Goal: Information Seeking & Learning: Learn about a topic

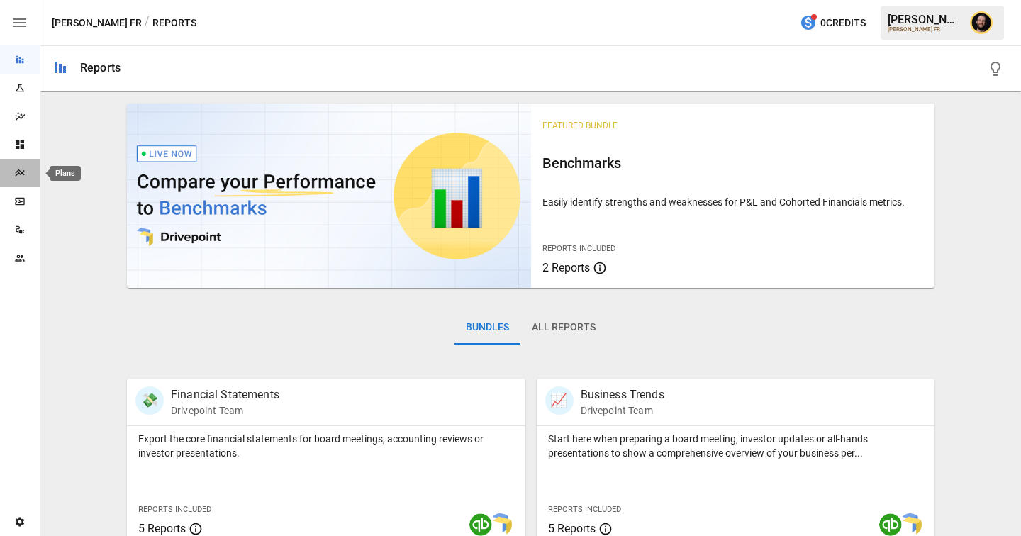
click at [26, 177] on div "Plans" at bounding box center [20, 172] width 40 height 11
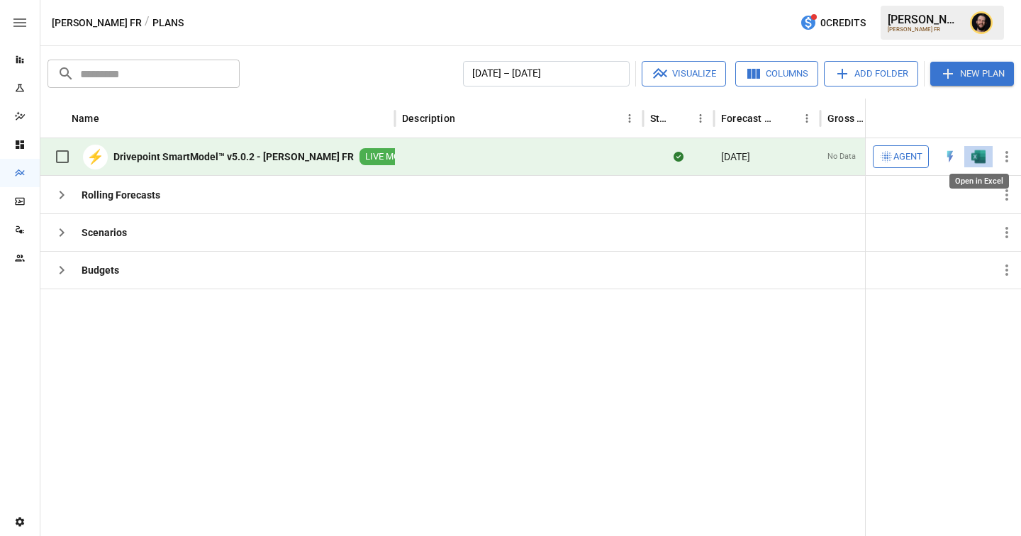
click at [980, 155] on img "Open in Excel" at bounding box center [978, 157] width 14 height 14
click at [23, 64] on icon "Reports" at bounding box center [19, 59] width 11 height 11
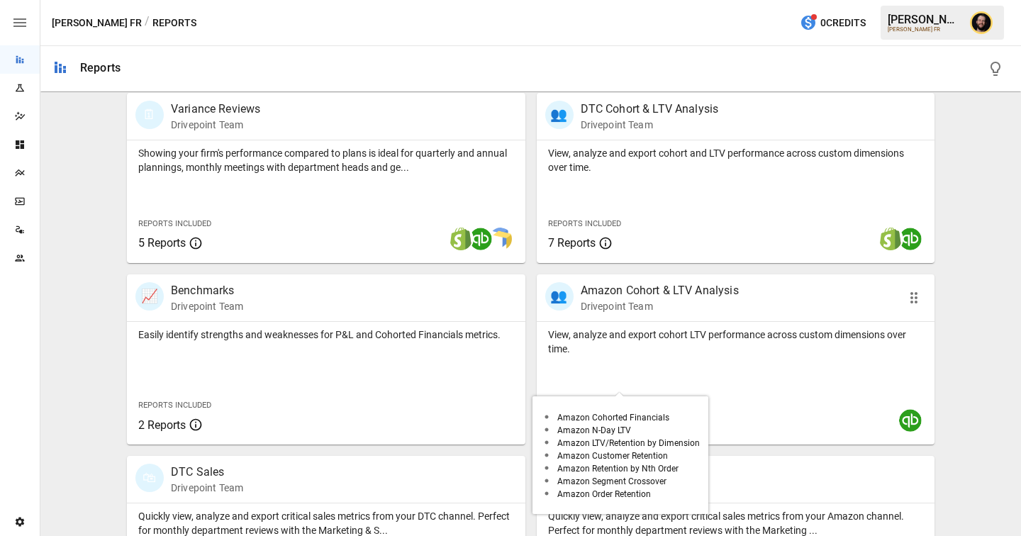
scroll to position [514, 0]
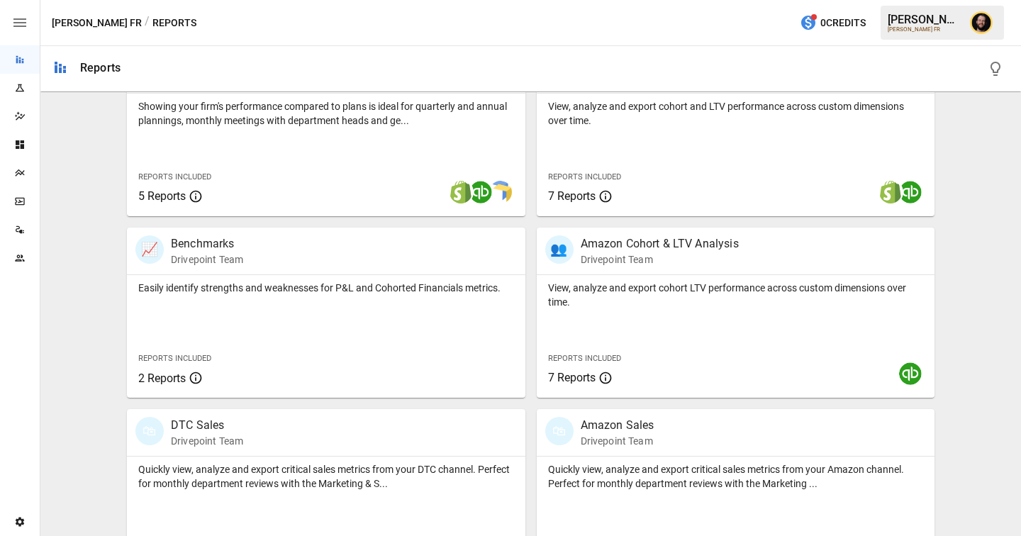
click at [620, 177] on span "Reports Included" at bounding box center [584, 176] width 73 height 9
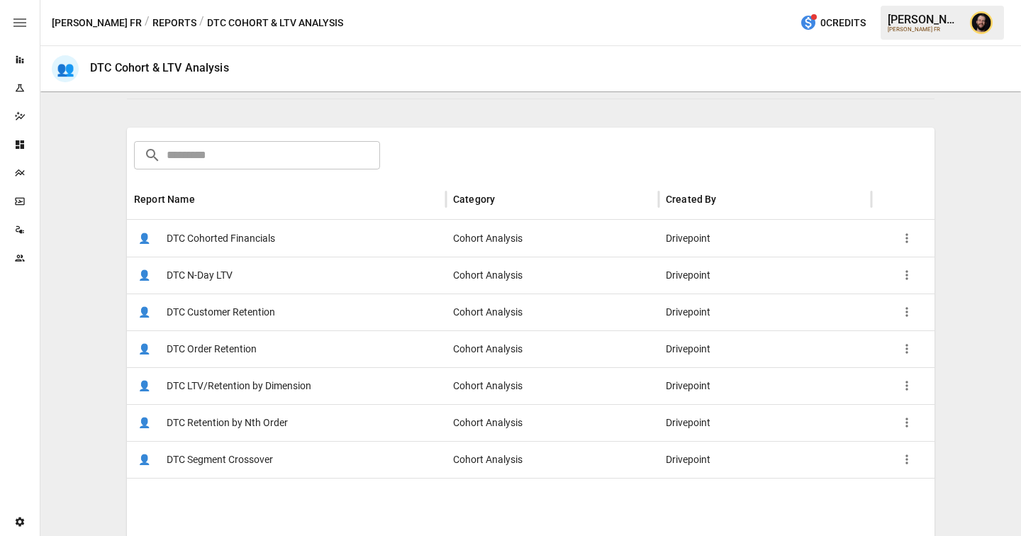
scroll to position [180, 0]
click at [298, 244] on div "👤 DTC Cohorted Financials" at bounding box center [286, 237] width 319 height 37
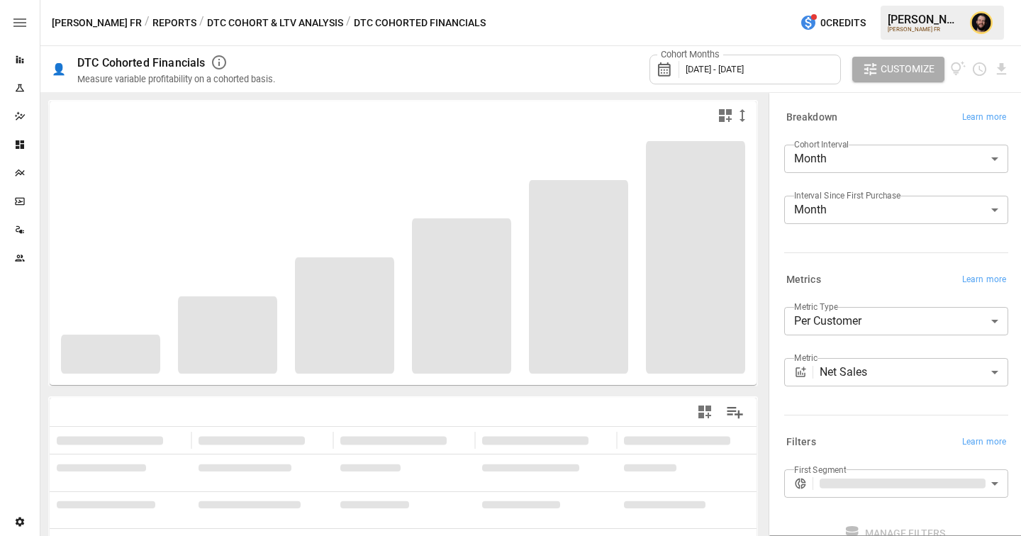
scroll to position [87, 0]
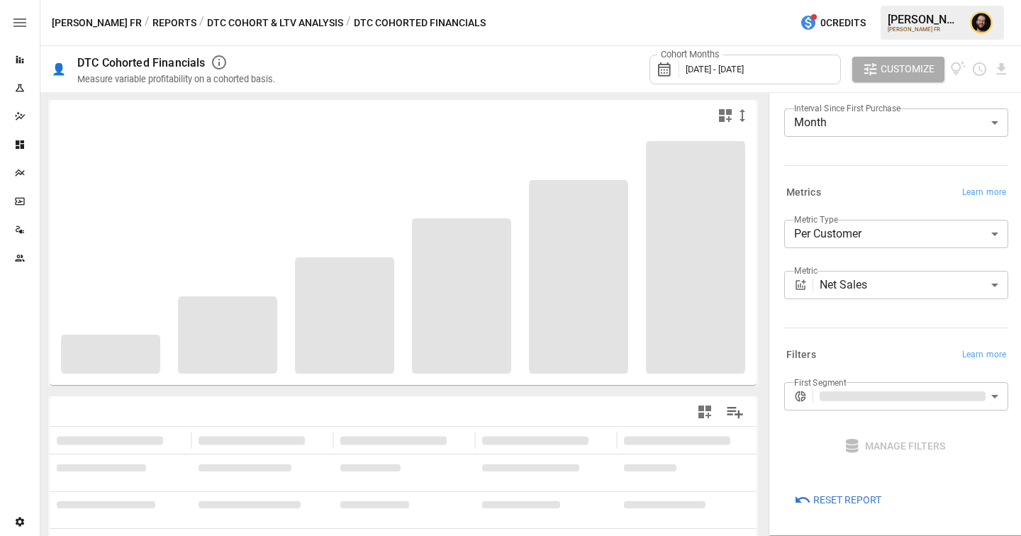
click at [853, 0] on body "**********" at bounding box center [510, 0] width 1021 height 0
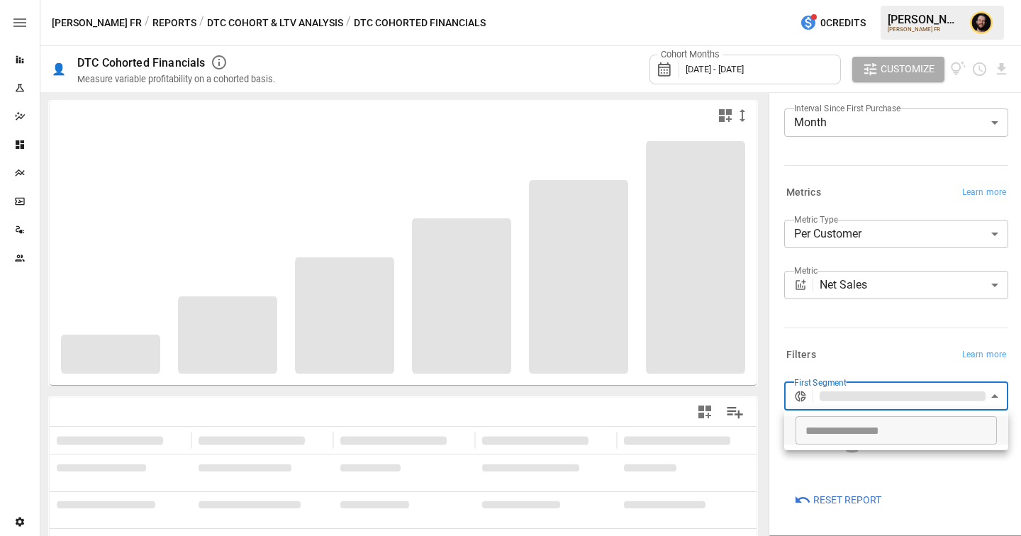
click at [851, 333] on div at bounding box center [510, 268] width 1021 height 536
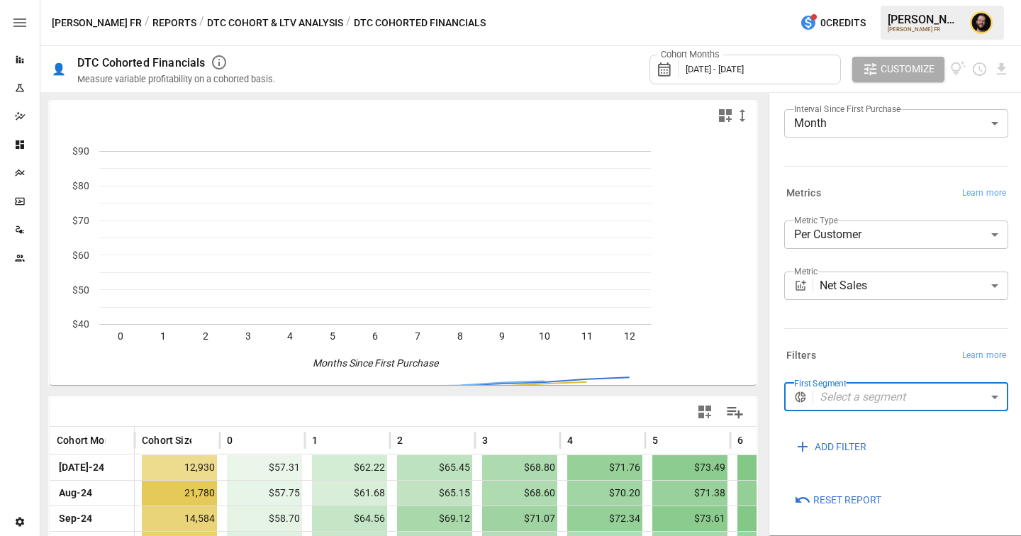
scroll to position [86, 0]
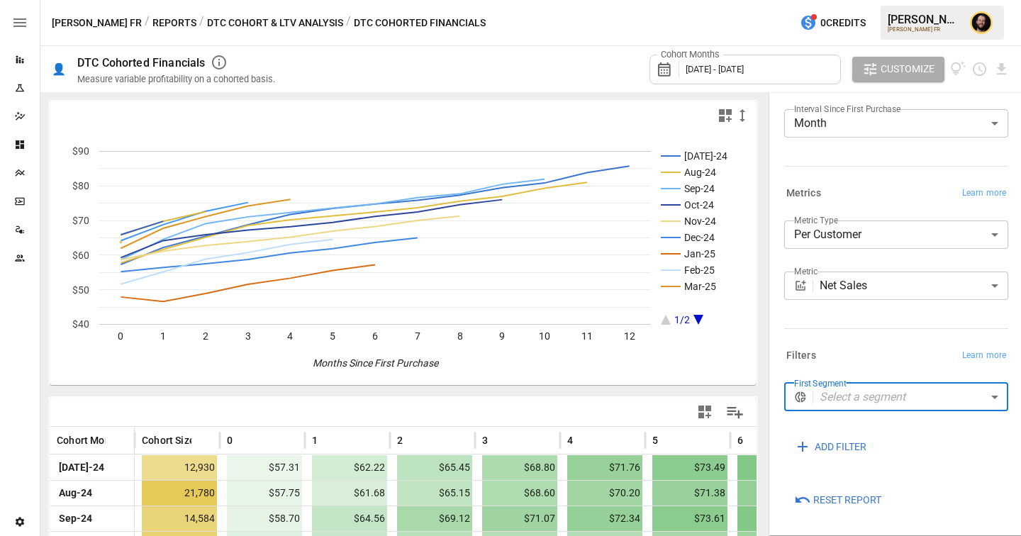
click at [859, 0] on body "Reports Experiments Dazzler Studio Dashboards Plans SmartModel ™ Data Sources T…" at bounding box center [510, 0] width 1021 height 0
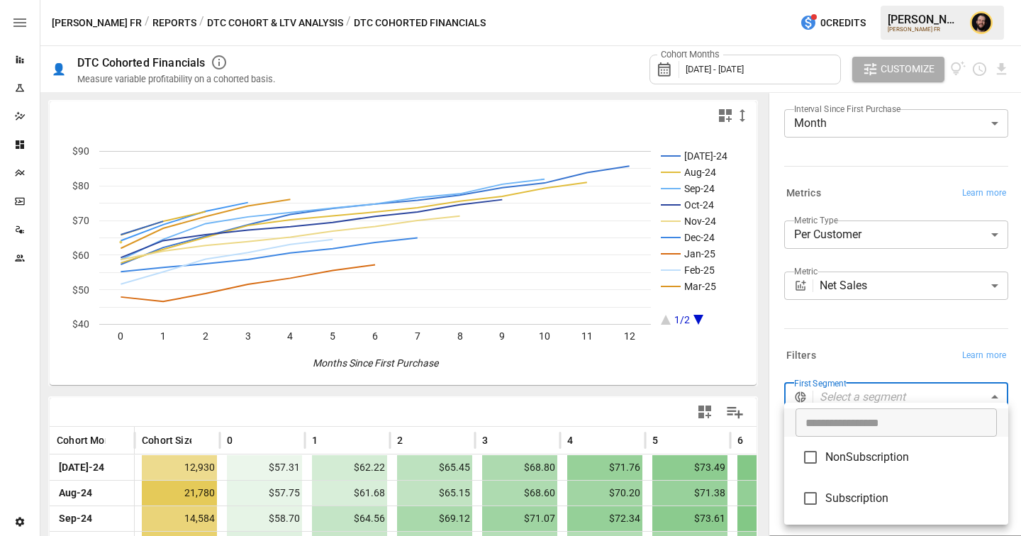
click at [850, 350] on div at bounding box center [510, 268] width 1021 height 536
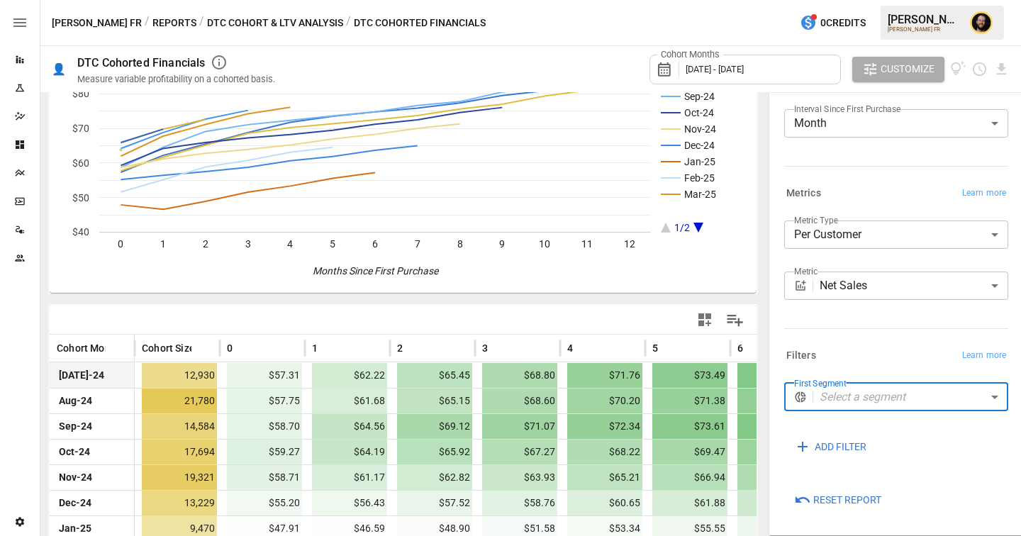
scroll to position [259, 0]
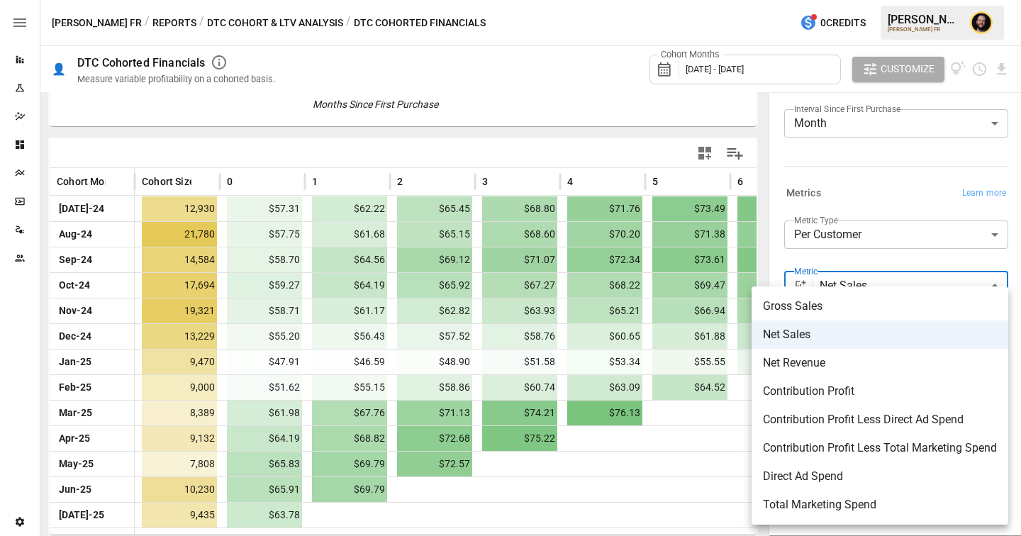
click at [836, 0] on body "Reports Experiments Dazzler Studio Dashboards Plans SmartModel ™ Data Sources T…" at bounding box center [510, 0] width 1021 height 0
click at [840, 418] on span "Contribution Profit Less Direct Ad Spend" at bounding box center [880, 419] width 234 height 17
type input "**********"
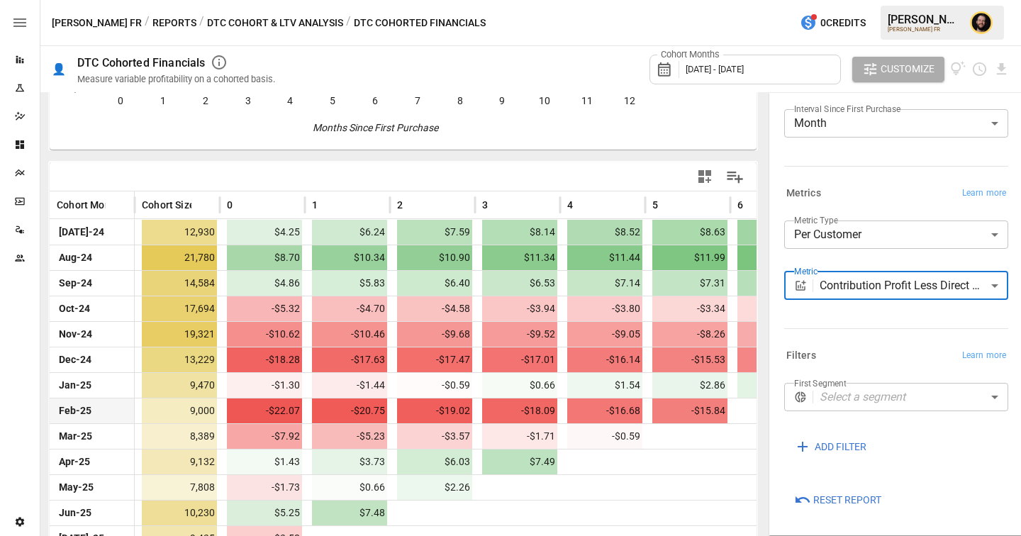
scroll to position [259, 0]
